Goal: Check status: Check status

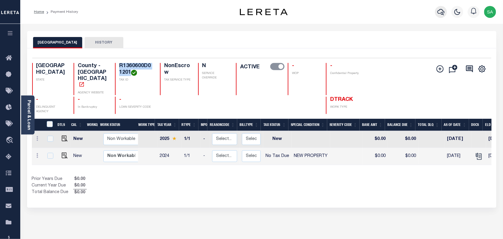
click at [443, 15] on icon "button" at bounding box center [441, 11] width 7 height 7
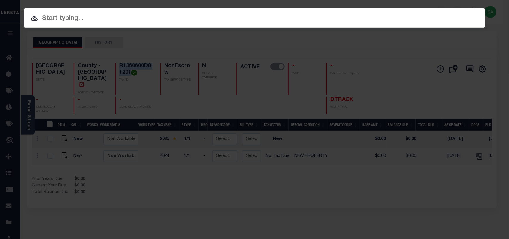
click at [412, 15] on input "text" at bounding box center [255, 18] width 462 height 10
paste input "R1360600E01701"
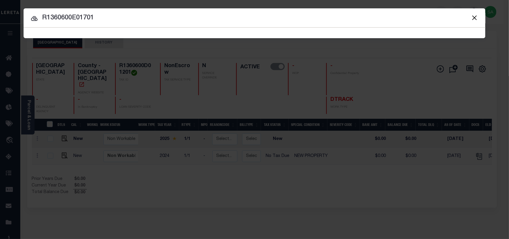
type input "R1360600E01701"
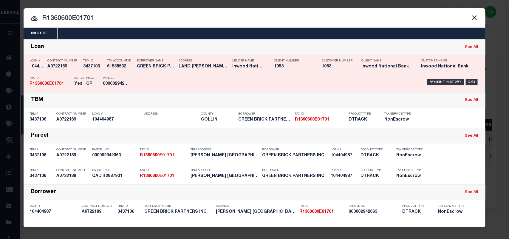
click at [170, 75] on div "Payment History OMS" at bounding box center [309, 81] width 341 height 17
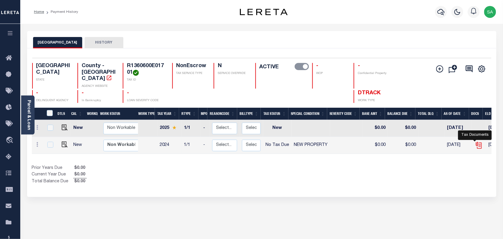
click at [476, 142] on icon "" at bounding box center [478, 144] width 5 height 5
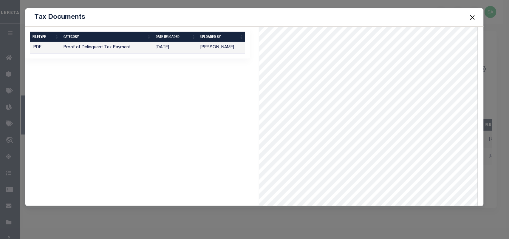
click at [469, 17] on button "Close" at bounding box center [472, 17] width 8 height 8
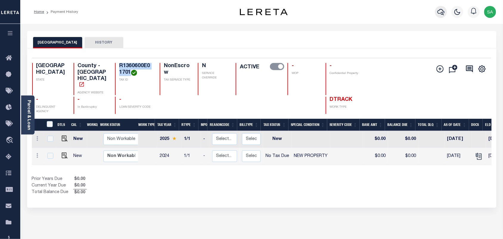
click at [444, 11] on icon "button" at bounding box center [441, 11] width 7 height 7
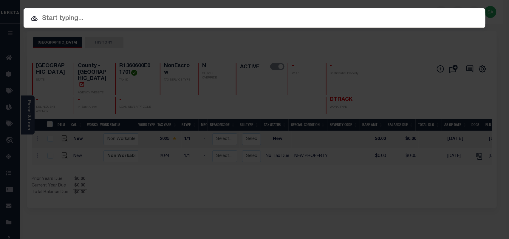
click at [381, 16] on input "text" at bounding box center [255, 18] width 462 height 10
paste input "104098201"
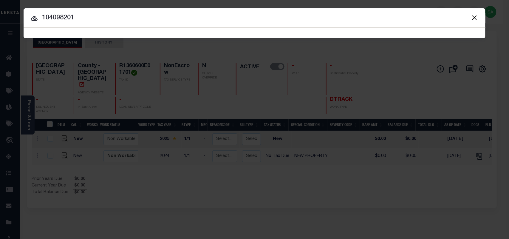
type input "104098201"
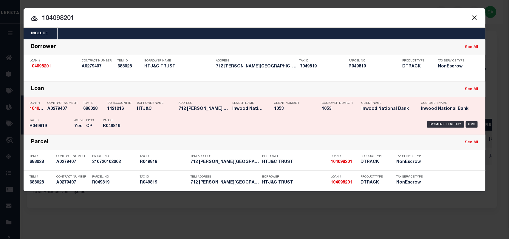
click at [143, 122] on div "Payment History OMS" at bounding box center [309, 124] width 341 height 17
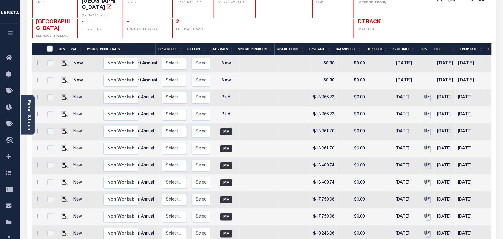
scroll to position [53, 0]
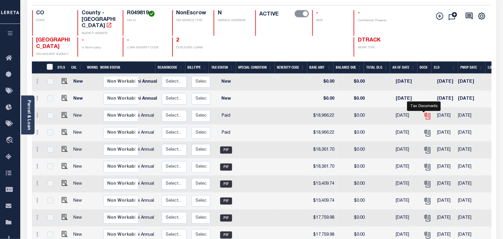
click at [424, 112] on icon "" at bounding box center [428, 116] width 8 height 8
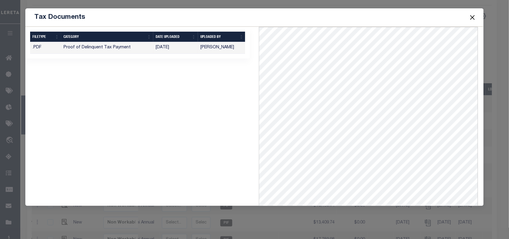
click at [474, 19] on button "Close" at bounding box center [472, 17] width 8 height 8
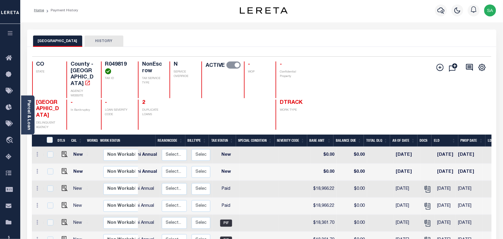
scroll to position [0, 0]
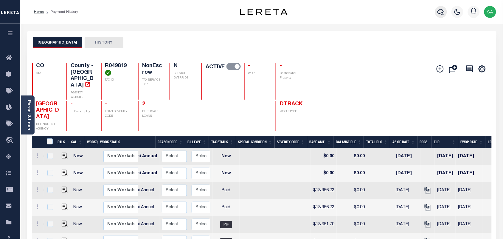
click at [442, 11] on icon "button" at bounding box center [441, 11] width 7 height 7
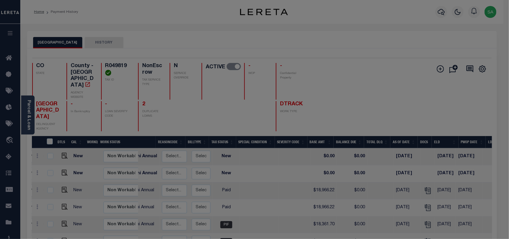
click at [0, 0] on input "text" at bounding box center [0, 0] width 0 height 0
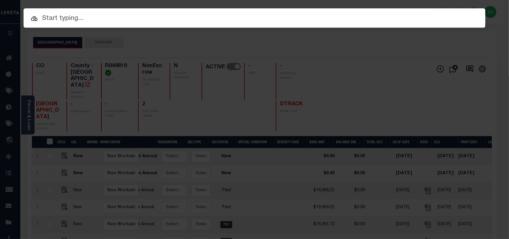
paste input "619011713"
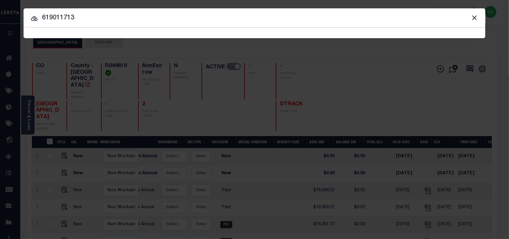
type input "619011713"
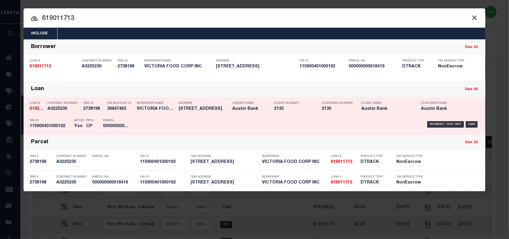
click at [148, 115] on div "Borrower Name VICTORIA FOOD CORP INC" at bounding box center [156, 106] width 39 height 17
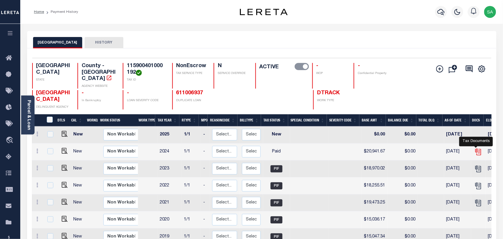
click at [477, 148] on icon "" at bounding box center [479, 152] width 8 height 8
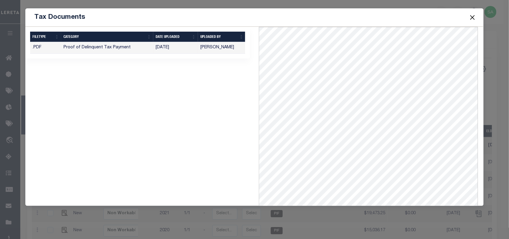
click at [473, 17] on button "Close" at bounding box center [472, 17] width 8 height 8
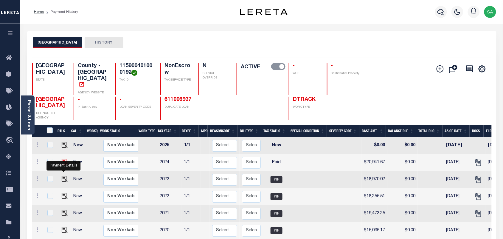
click at [66, 165] on img "" at bounding box center [65, 162] width 6 height 6
checkbox input "true"
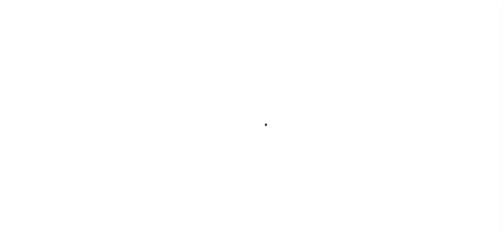
checkbox input "false"
type input "[DATE]"
select select "PYD"
type input "$20,941.67"
type input "$0"
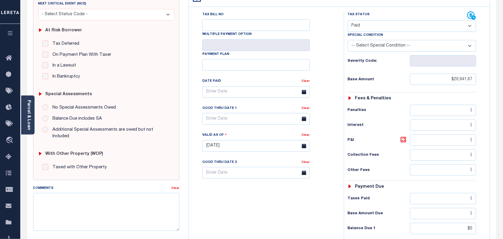
scroll to position [112, 0]
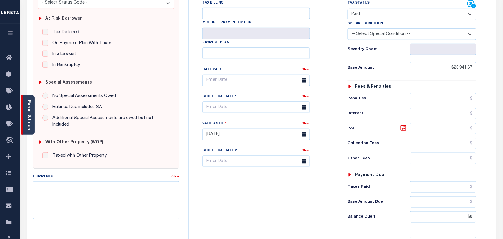
click at [24, 114] on div "Parcel & Loan" at bounding box center [27, 114] width 13 height 39
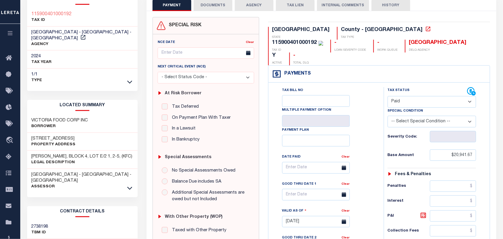
scroll to position [0, 0]
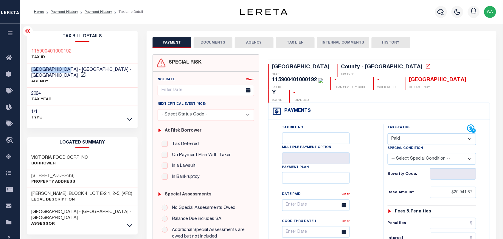
drag, startPoint x: 71, startPoint y: 68, endPoint x: 30, endPoint y: 68, distance: 40.5
click at [30, 68] on div "[GEOGRAPHIC_DATA] - [GEOGRAPHIC_DATA] - [GEOGRAPHIC_DATA] AGENCY" at bounding box center [82, 76] width 111 height 24
copy span "[GEOGRAPHIC_DATA]"
click at [86, 72] on icon at bounding box center [83, 75] width 6 height 6
drag, startPoint x: 77, startPoint y: 51, endPoint x: 31, endPoint y: 52, distance: 46.2
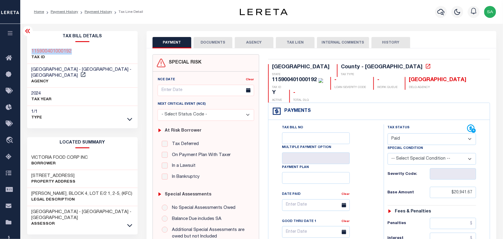
click at [31, 52] on div "115900401000192 TAX ID" at bounding box center [82, 55] width 111 height 18
copy h3 "115900401000192"
drag, startPoint x: 105, startPoint y: 12, endPoint x: 111, endPoint y: 12, distance: 5.7
click at [105, 12] on link "Payment History" at bounding box center [98, 12] width 27 height 4
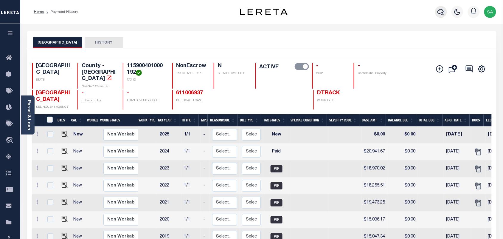
click at [442, 13] on icon "button" at bounding box center [441, 12] width 7 height 6
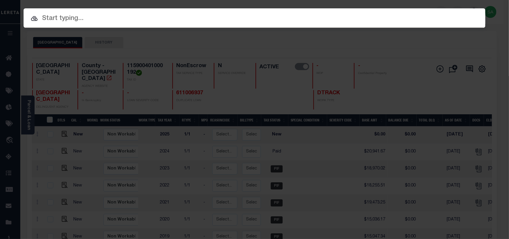
click at [404, 17] on input "text" at bounding box center [255, 18] width 462 height 10
paste input "R1360600E00701"
type input "R1360600E00701"
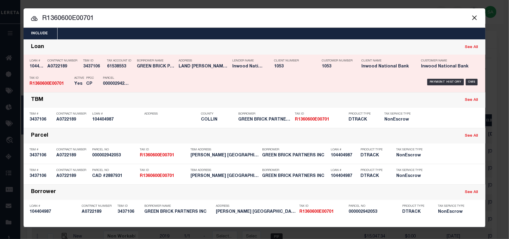
click at [149, 82] on div "Payment History OMS" at bounding box center [309, 81] width 341 height 17
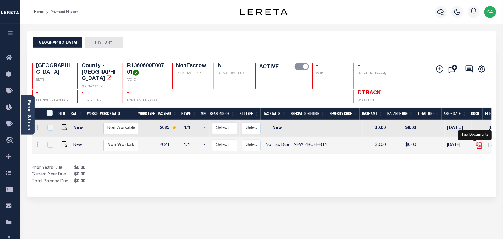
click at [475, 142] on icon "" at bounding box center [479, 145] width 8 height 8
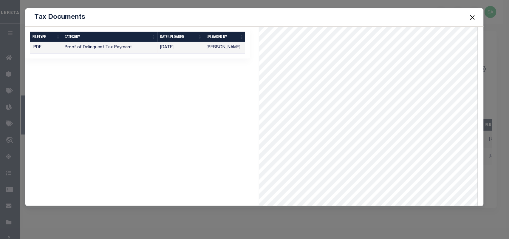
click at [470, 18] on button "Close" at bounding box center [472, 17] width 8 height 8
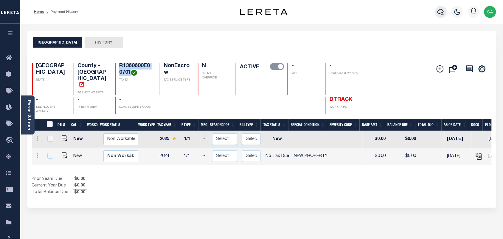
click at [440, 14] on icon "button" at bounding box center [441, 12] width 7 height 6
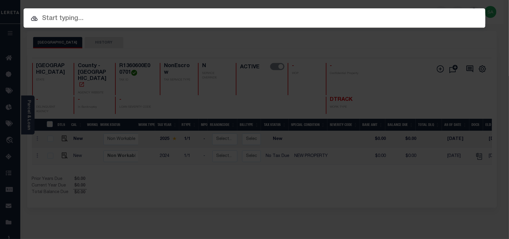
click at [391, 19] on input "text" at bounding box center [255, 18] width 462 height 10
paste input "R1360600G04301"
type input "R1360600G04301"
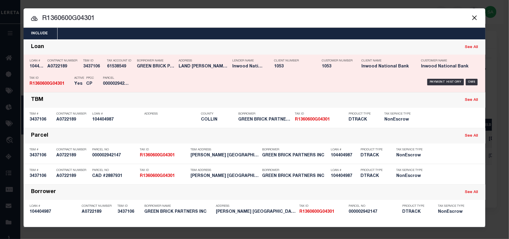
click at [165, 72] on div "Borrower Name GREEN BRICK PARTNERS INC" at bounding box center [156, 64] width 39 height 17
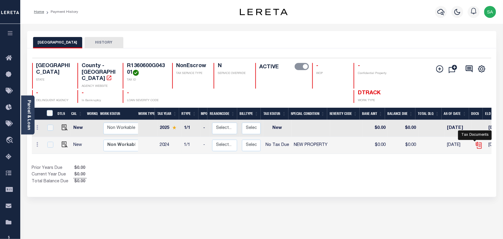
click at [477, 141] on icon "" at bounding box center [479, 145] width 8 height 8
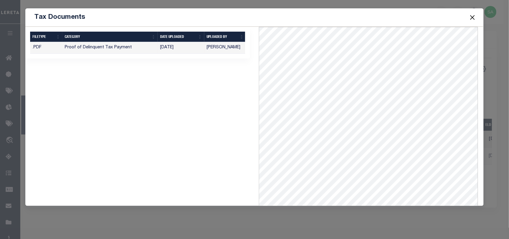
click at [471, 16] on button "Close" at bounding box center [472, 17] width 8 height 8
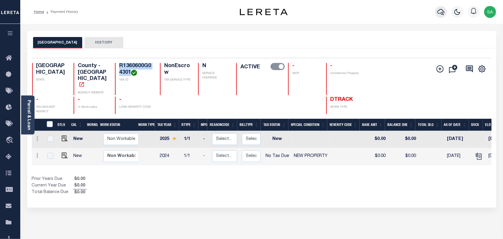
click at [446, 12] on button "button" at bounding box center [441, 12] width 12 height 12
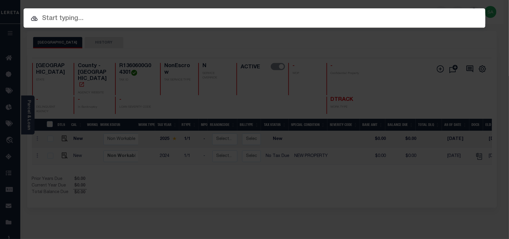
click at [365, 19] on input "text" at bounding box center [255, 18] width 462 height 10
paste input "00002776286"
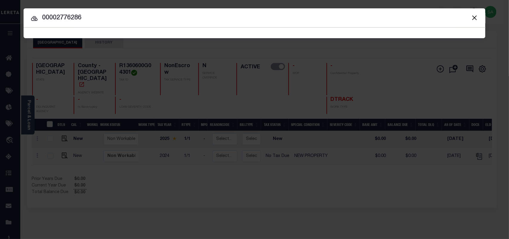
type input "00002776286"
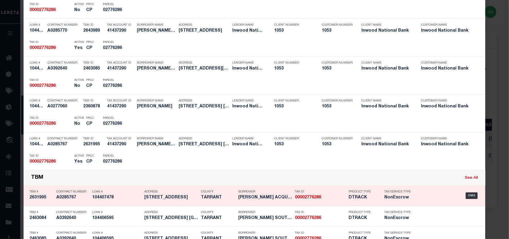
scroll to position [75, 0]
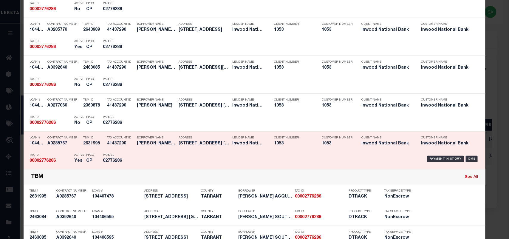
click at [163, 151] on div "Payment History OMS" at bounding box center [309, 158] width 341 height 17
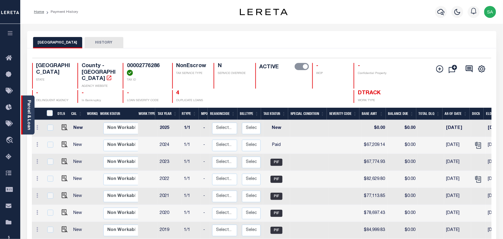
click at [29, 119] on link "Parcel & Loan" at bounding box center [29, 115] width 4 height 30
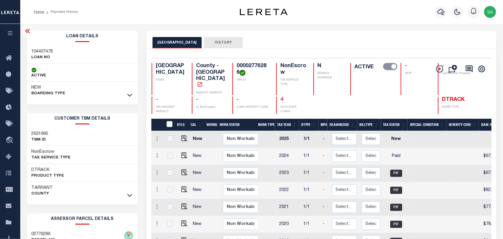
click at [281, 97] on link "4" at bounding box center [282, 99] width 3 height 5
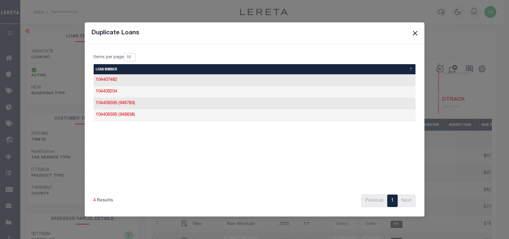
click at [415, 33] on button "Close" at bounding box center [415, 33] width 8 height 8
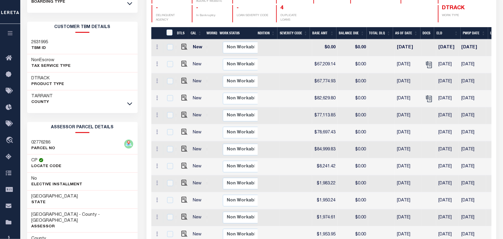
scroll to position [37, 0]
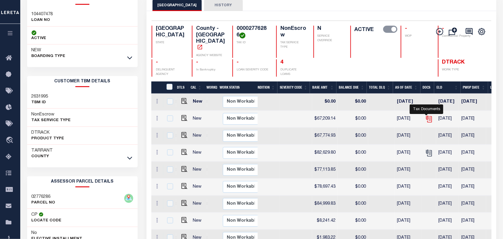
click at [426, 115] on icon "" at bounding box center [428, 117] width 5 height 5
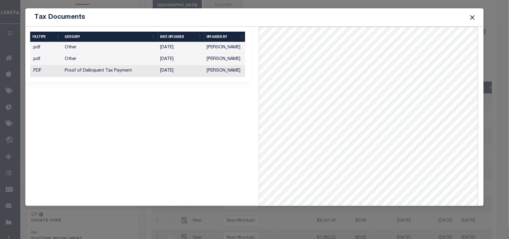
click at [229, 72] on td "[PERSON_NAME]" at bounding box center [225, 71] width 42 height 12
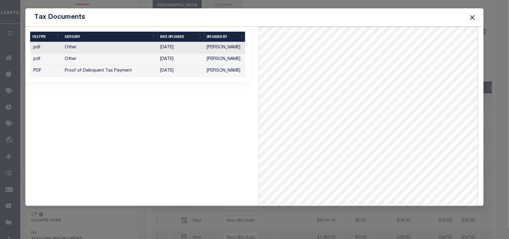
click at [472, 19] on button "Close" at bounding box center [472, 17] width 8 height 8
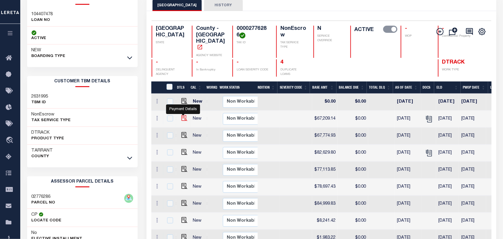
click at [183, 120] on img "" at bounding box center [185, 118] width 6 height 6
checkbox input "true"
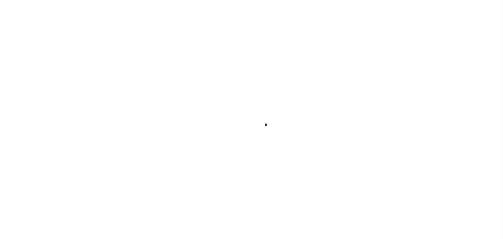
checkbox input "false"
type textarea "Exact paid amount couldnt be determined"
type input "[DATE]"
select select "PYD"
type input "$67,209.14"
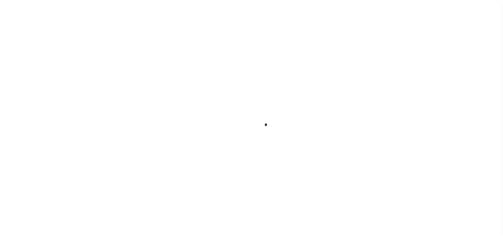
type input "$0"
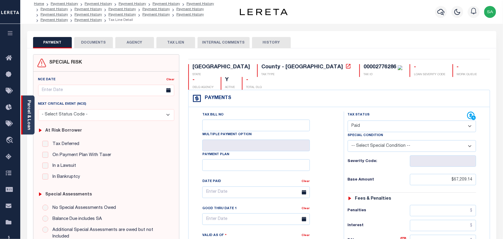
click at [28, 113] on link "Parcel & Loan" at bounding box center [29, 115] width 4 height 30
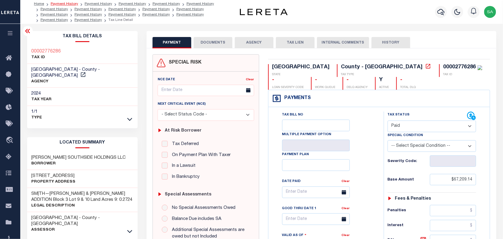
click at [68, 3] on link "Payment History" at bounding box center [64, 4] width 27 height 4
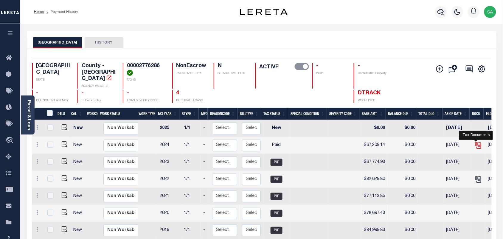
click at [478, 141] on icon "" at bounding box center [479, 145] width 8 height 8
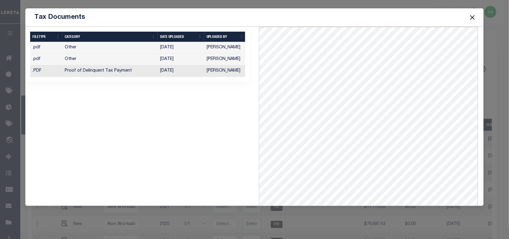
click at [218, 68] on td "[PERSON_NAME]" at bounding box center [225, 71] width 42 height 12
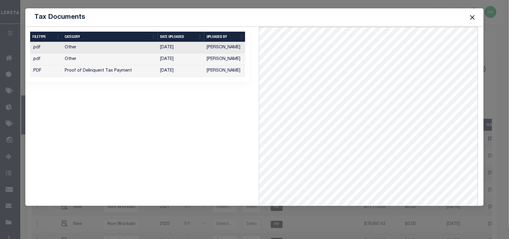
click at [215, 57] on td "[PERSON_NAME]" at bounding box center [225, 60] width 42 height 12
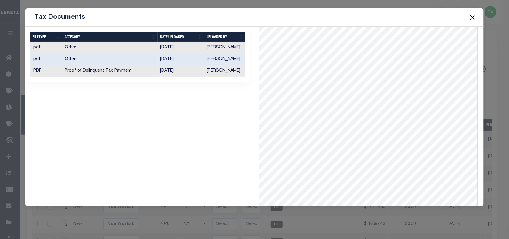
click at [210, 47] on td "[PERSON_NAME]" at bounding box center [225, 48] width 42 height 12
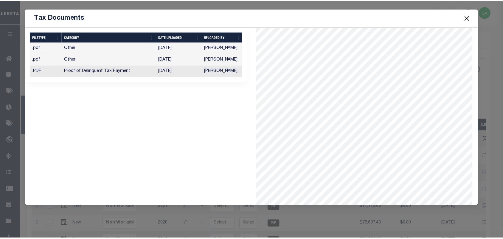
scroll to position [45, 0]
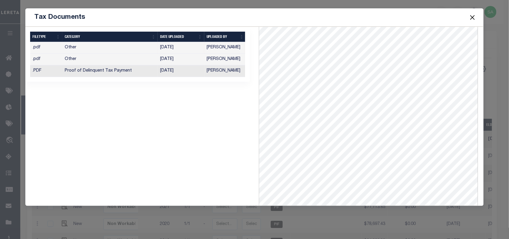
click at [474, 18] on button "Close" at bounding box center [472, 17] width 8 height 8
